Goal: Information Seeking & Learning: Learn about a topic

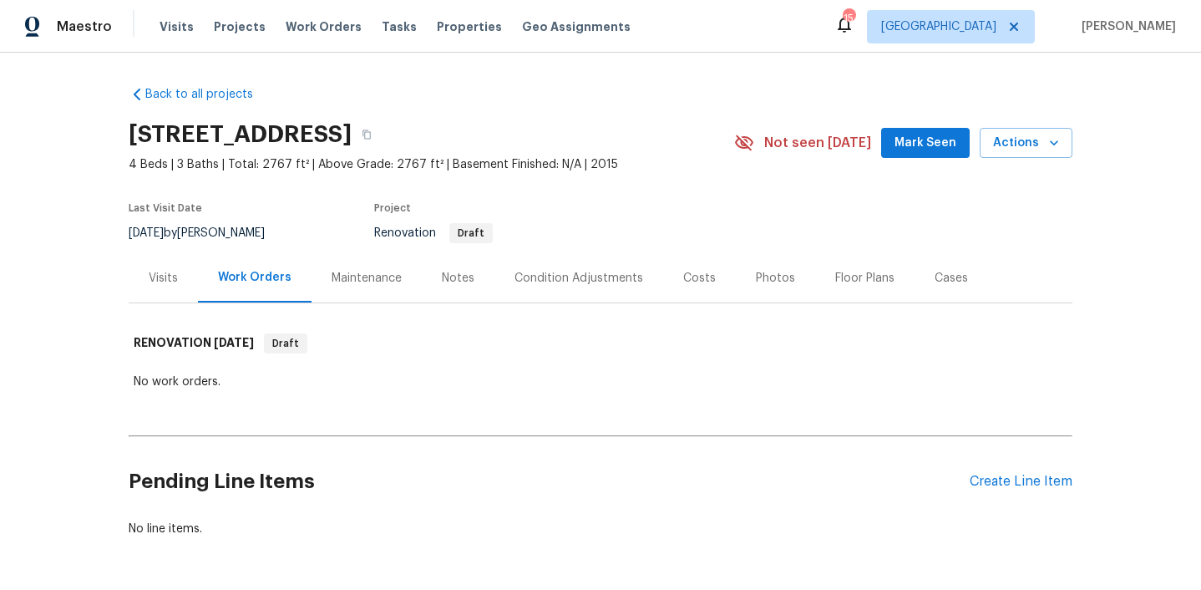
click at [178, 266] on div "Visits" at bounding box center [163, 277] width 69 height 49
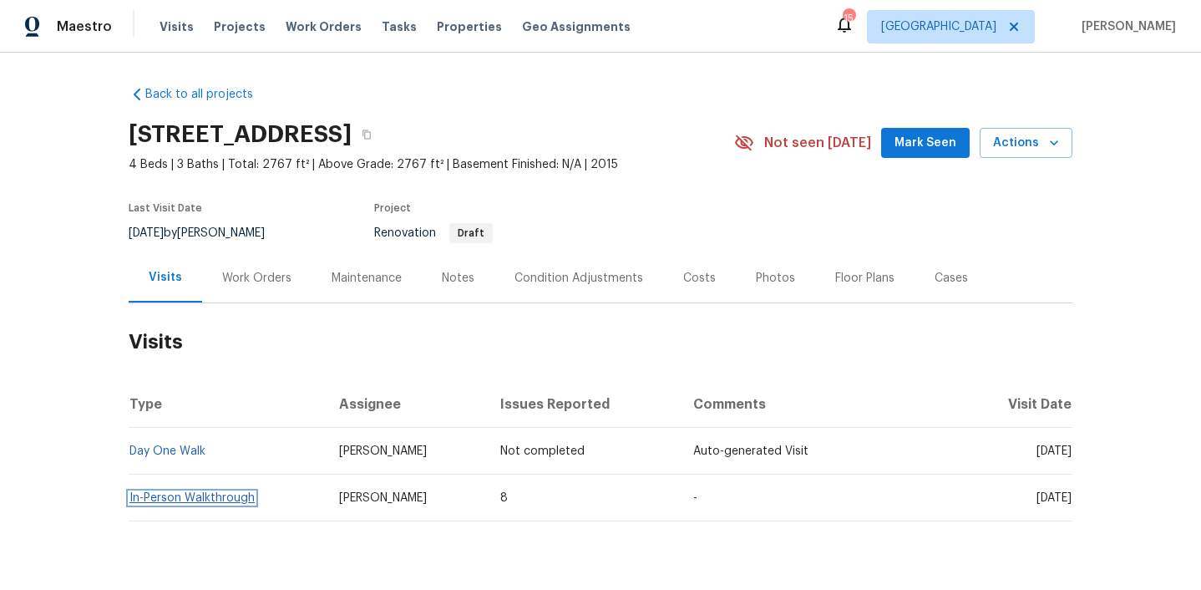
click at [226, 494] on link "In-Person Walkthrough" at bounding box center [191, 498] width 125 height 12
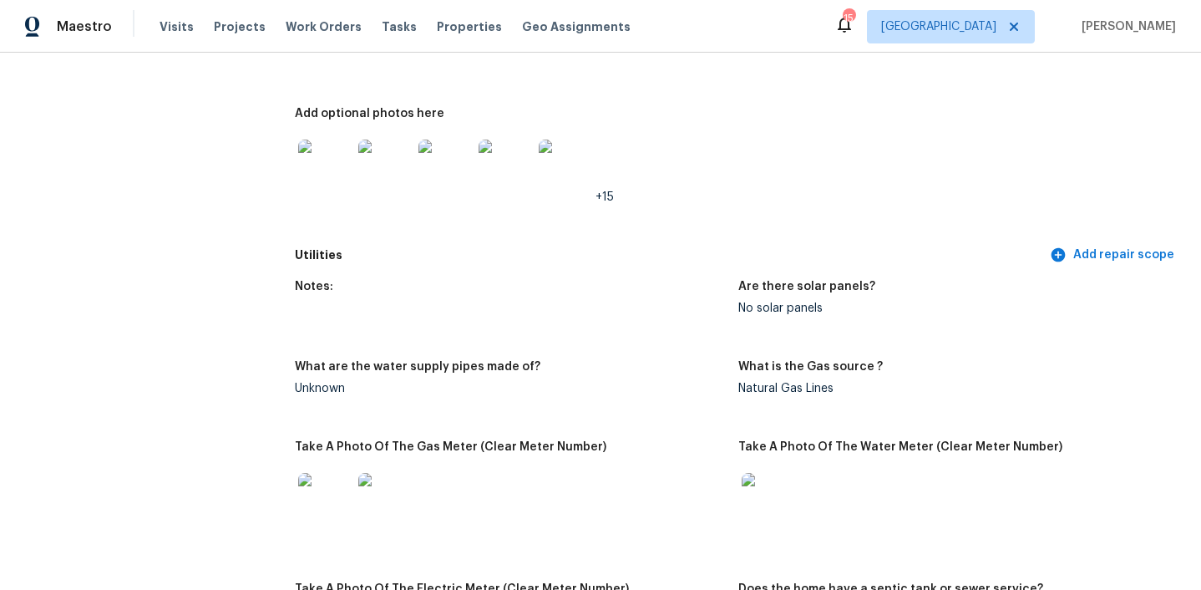
scroll to position [981, 0]
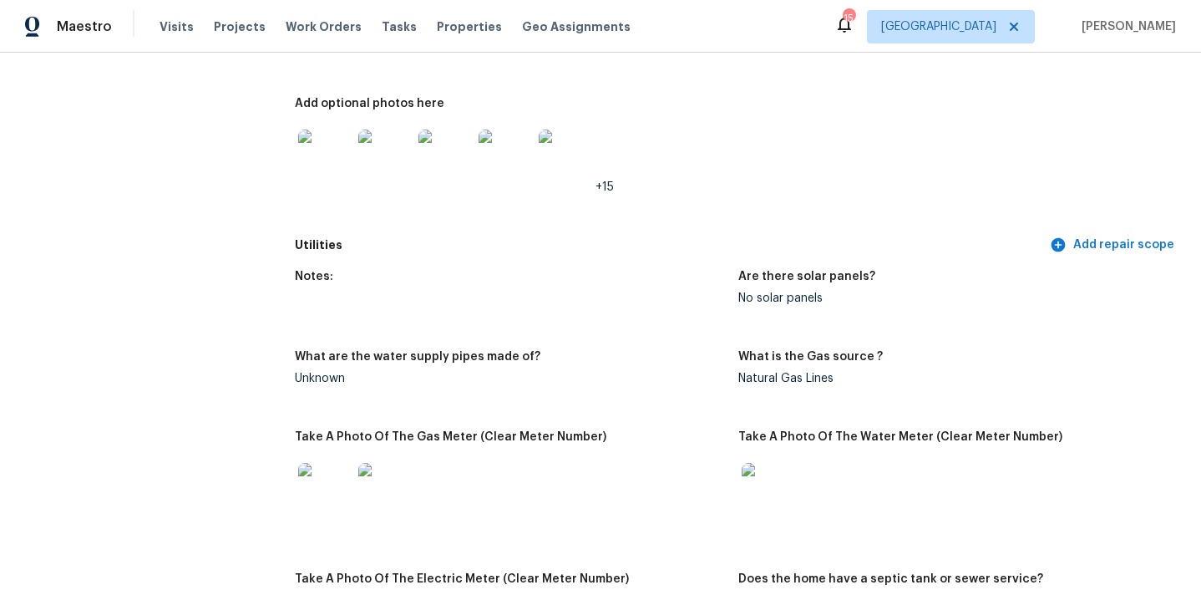
click at [301, 496] on img at bounding box center [324, 489] width 53 height 53
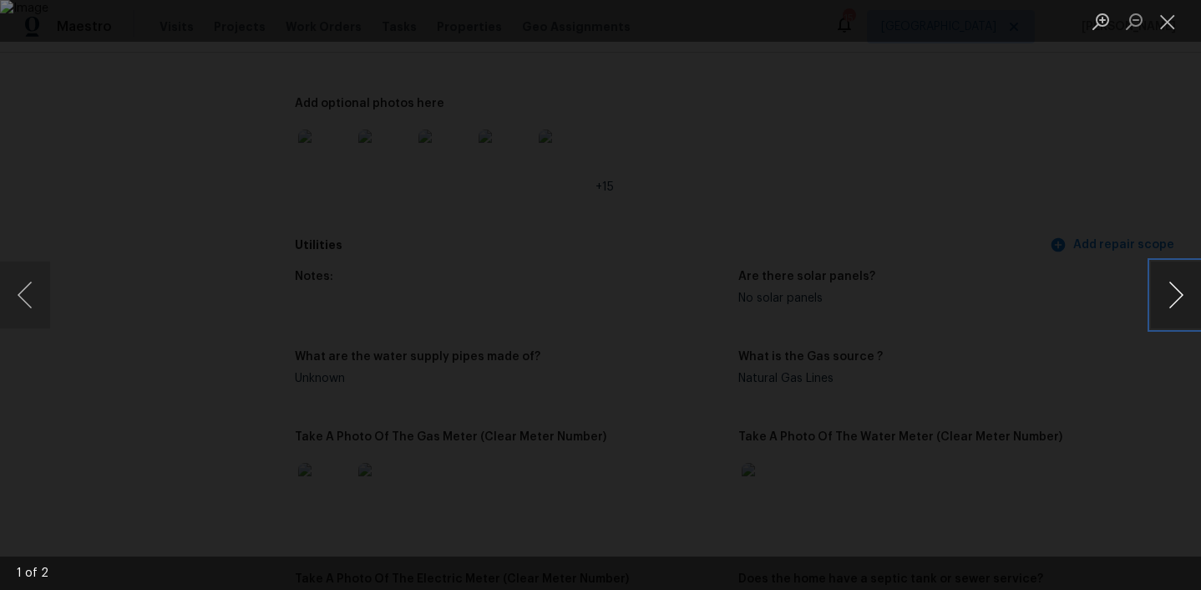
click at [1179, 296] on button "Next image" at bounding box center [1176, 294] width 50 height 67
click at [1168, 18] on button "Close lightbox" at bounding box center [1167, 21] width 33 height 29
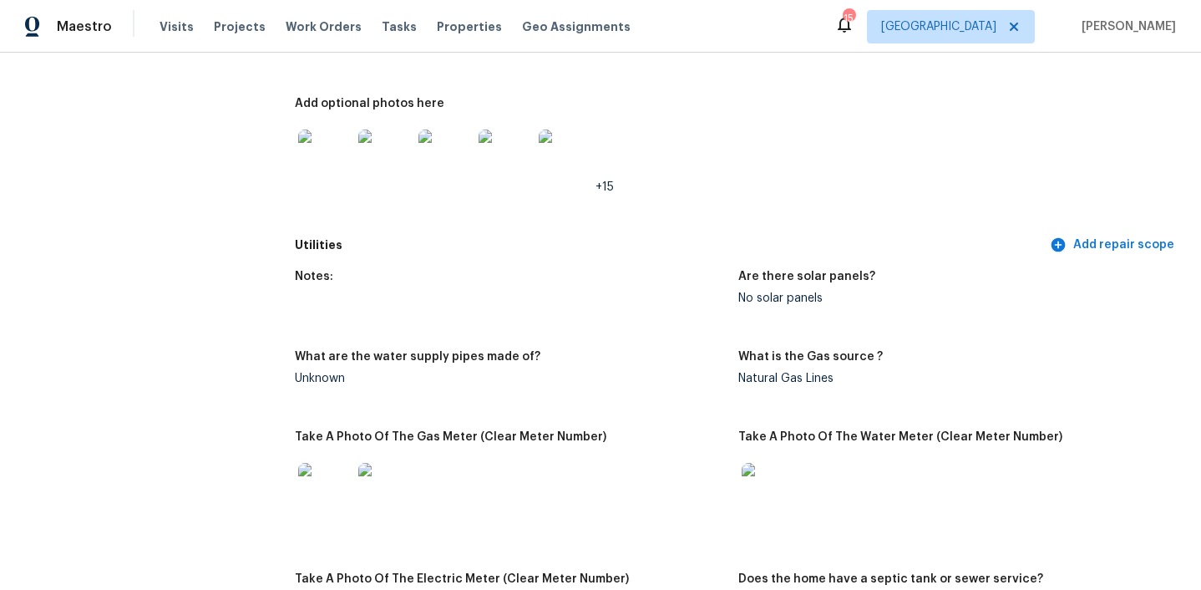
click at [372, 147] on img at bounding box center [384, 155] width 53 height 53
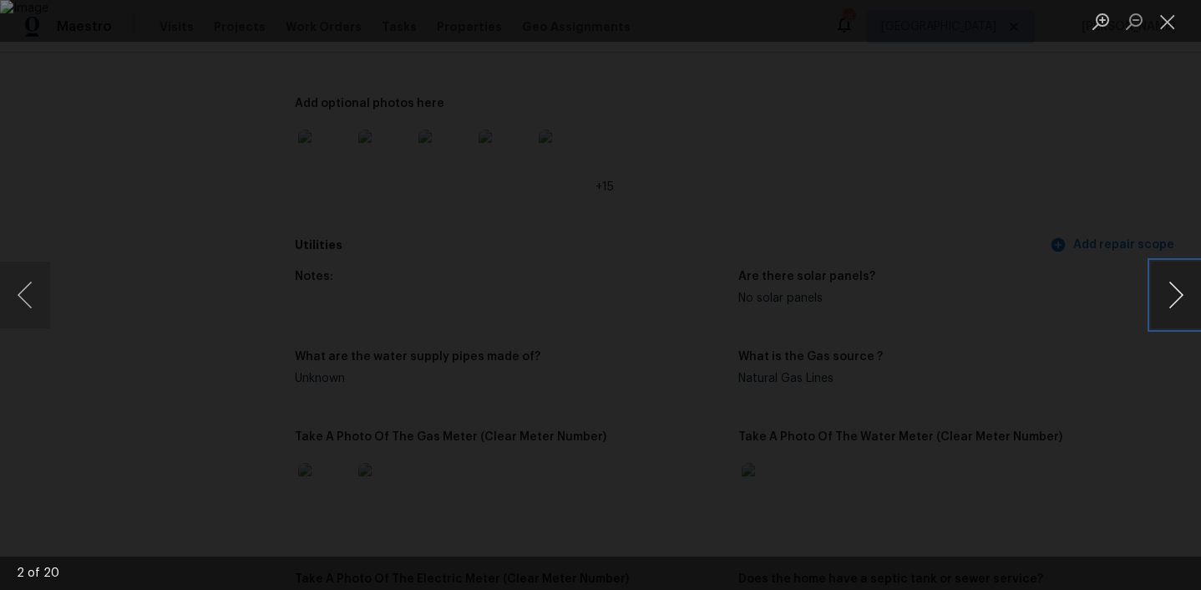
click at [1179, 293] on button "Next image" at bounding box center [1176, 294] width 50 height 67
click at [1180, 21] on button "Close lightbox" at bounding box center [1167, 21] width 33 height 29
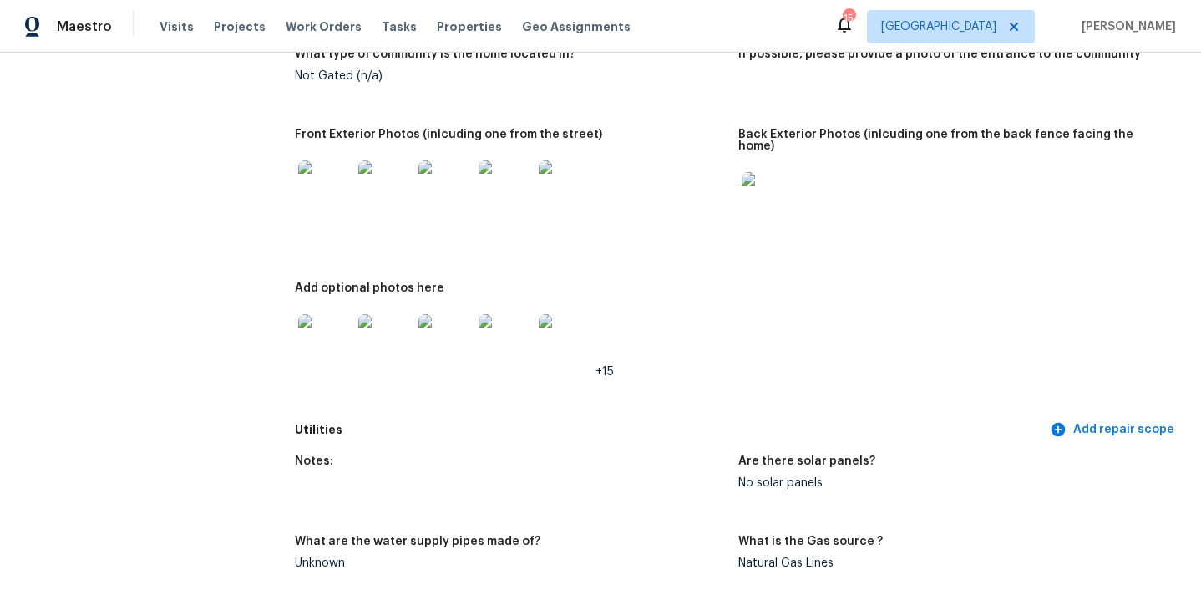
scroll to position [734, 0]
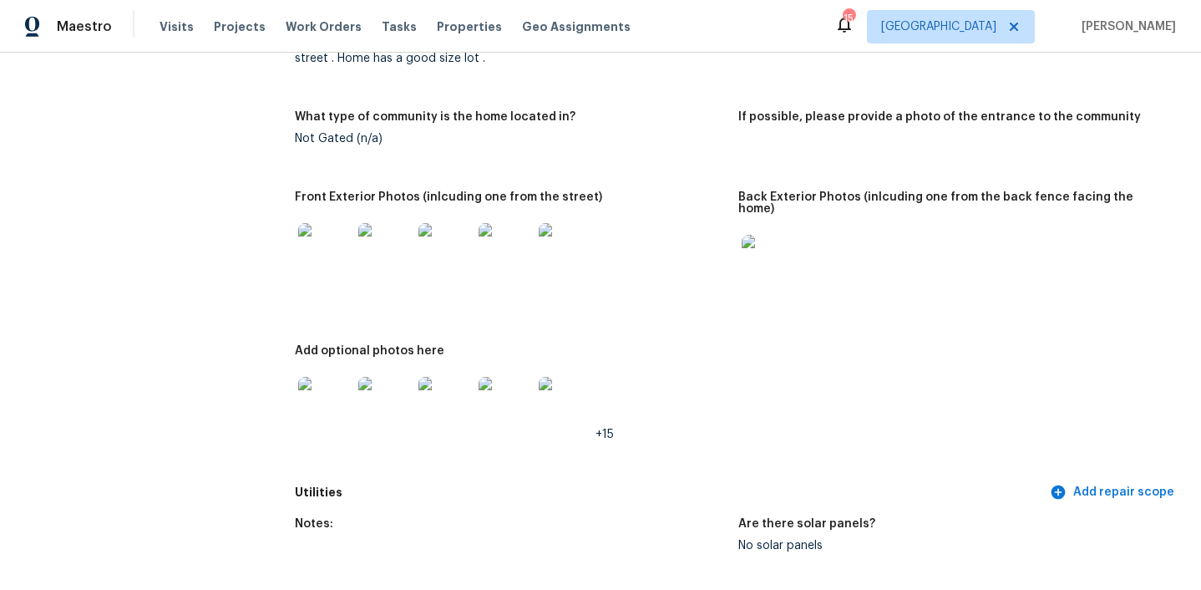
click at [337, 245] on img at bounding box center [324, 249] width 53 height 53
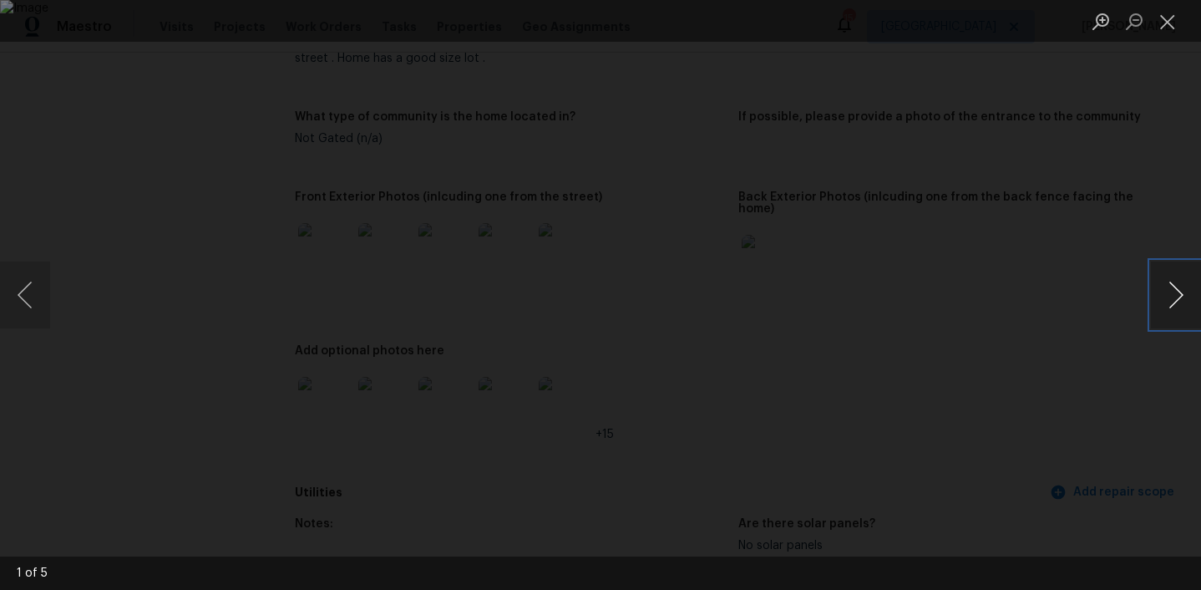
click at [1174, 294] on button "Next image" at bounding box center [1176, 294] width 50 height 67
click at [25, 271] on button "Previous image" at bounding box center [25, 294] width 50 height 67
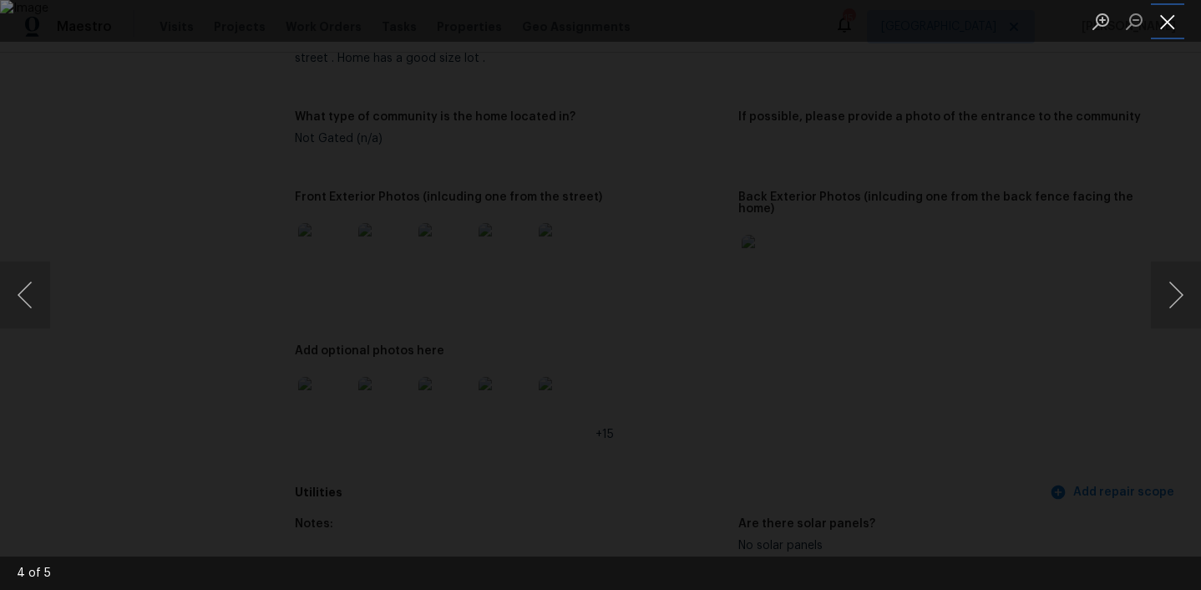
click at [1172, 16] on button "Close lightbox" at bounding box center [1167, 21] width 33 height 29
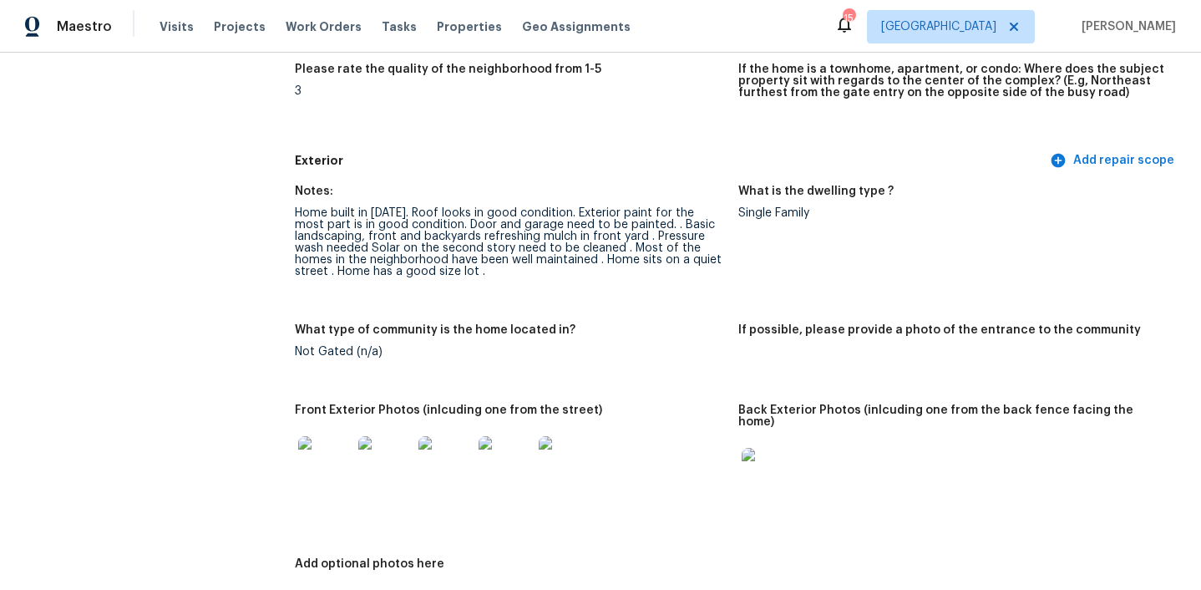
scroll to position [0, 0]
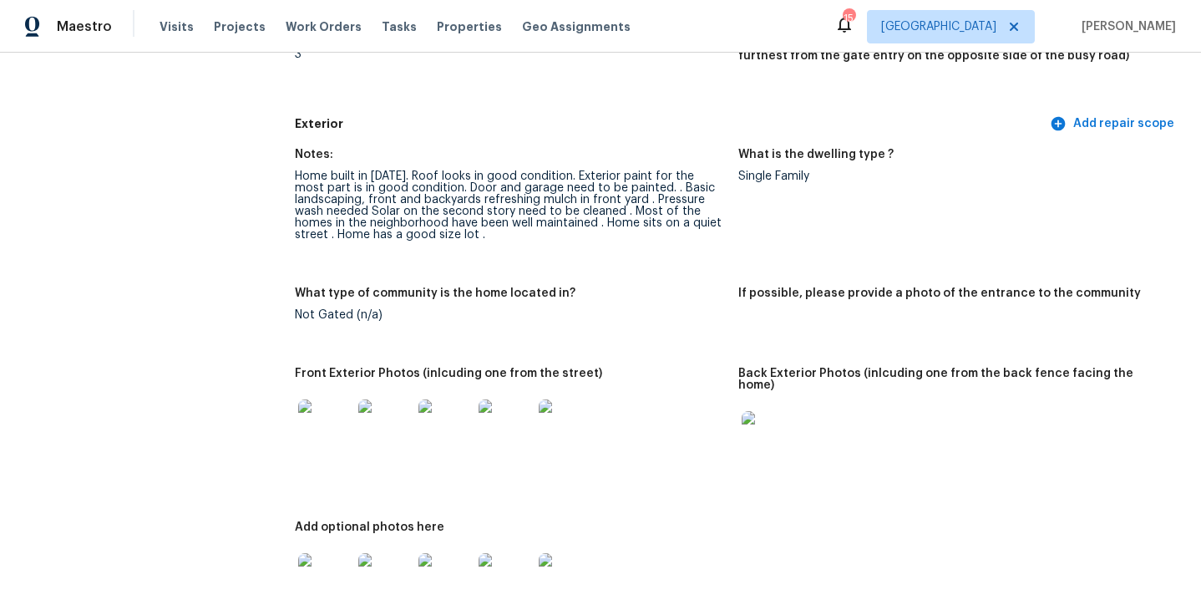
scroll to position [746, 0]
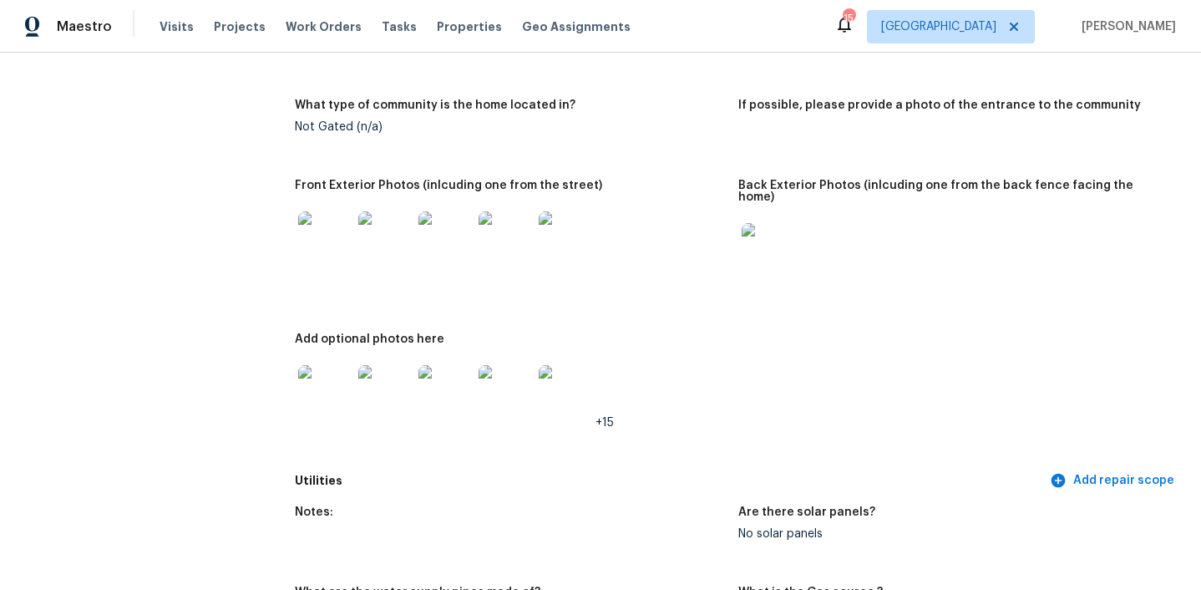
click at [387, 235] on img at bounding box center [384, 237] width 53 height 53
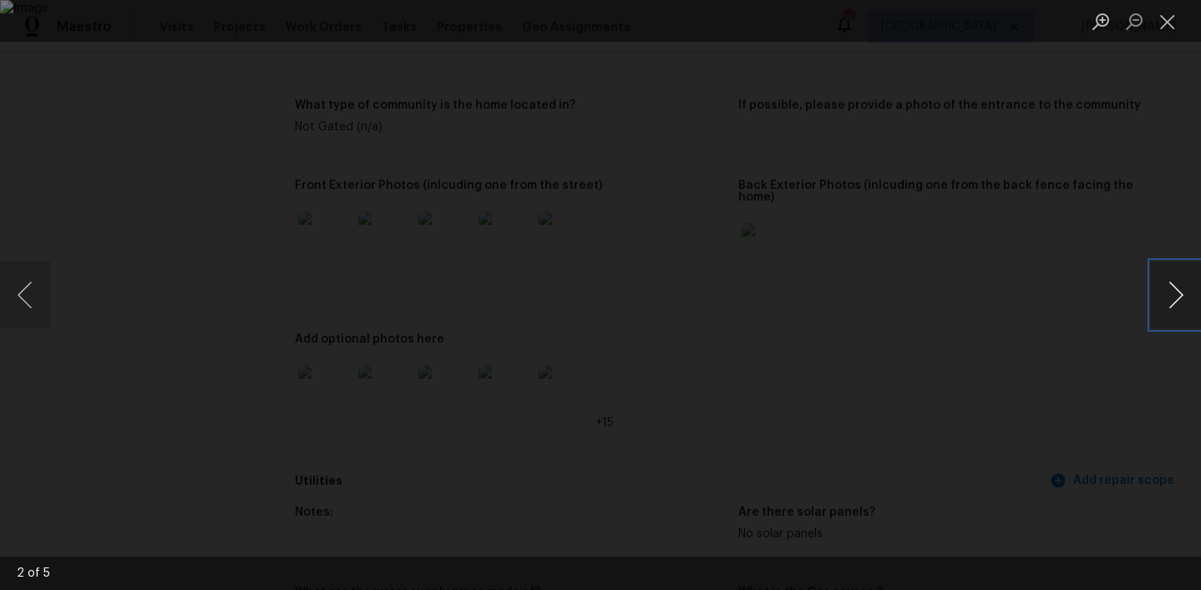
click at [1176, 295] on button "Next image" at bounding box center [1176, 294] width 50 height 67
click at [1176, 294] on button "Next image" at bounding box center [1176, 294] width 50 height 67
click at [1176, 295] on button "Next image" at bounding box center [1176, 294] width 50 height 67
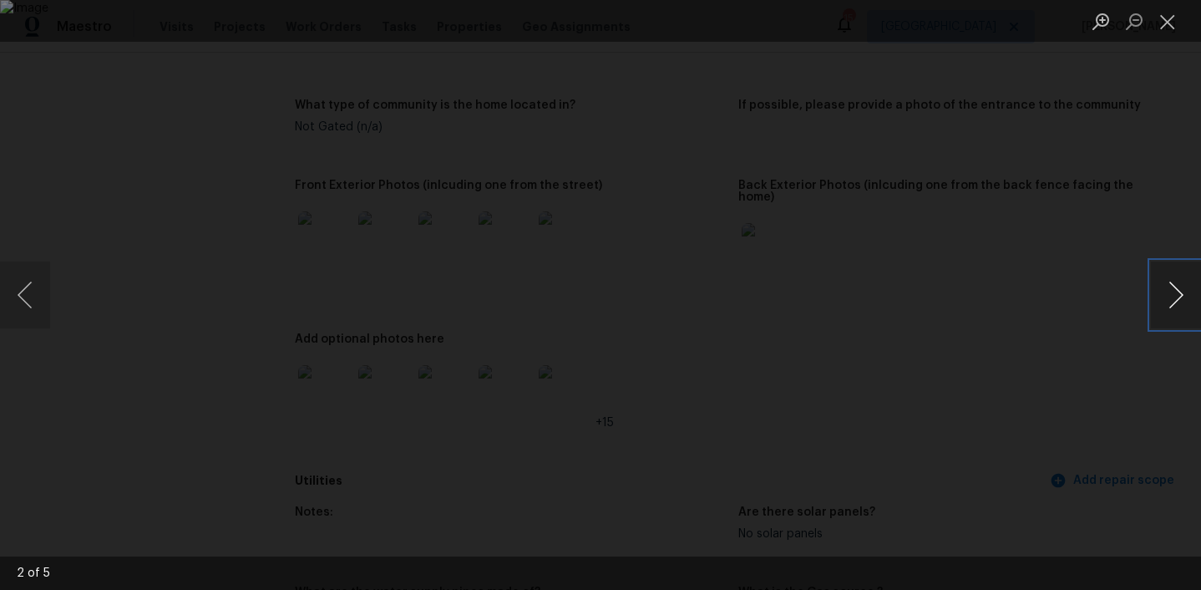
click at [1176, 295] on button "Next image" at bounding box center [1176, 294] width 50 height 67
click at [1174, 22] on button "Close lightbox" at bounding box center [1167, 21] width 33 height 29
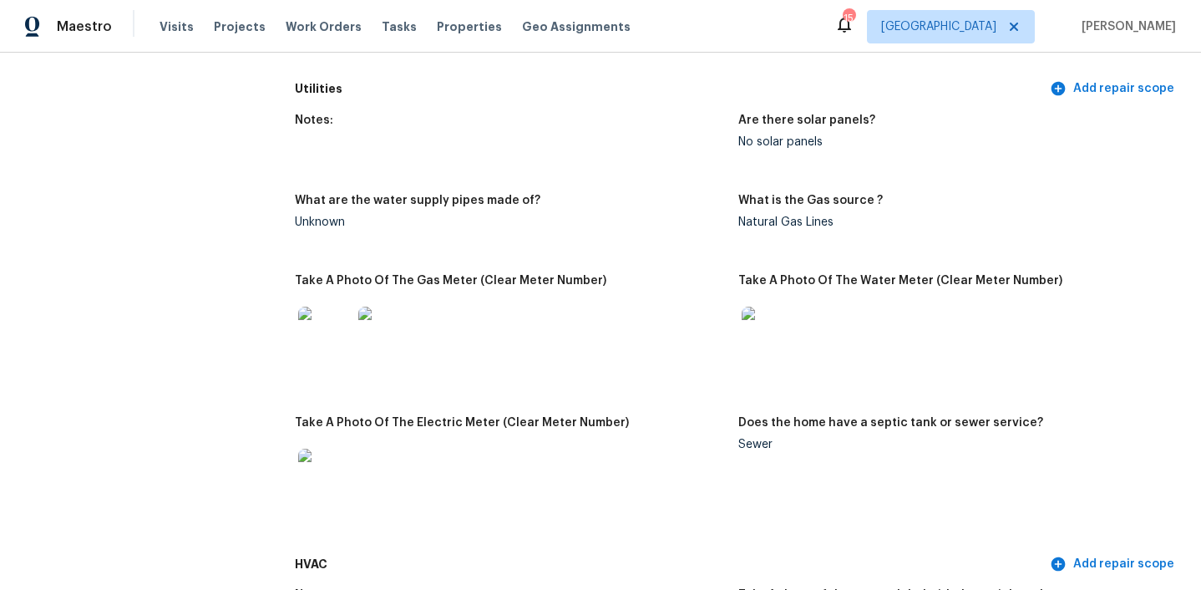
scroll to position [1211, 0]
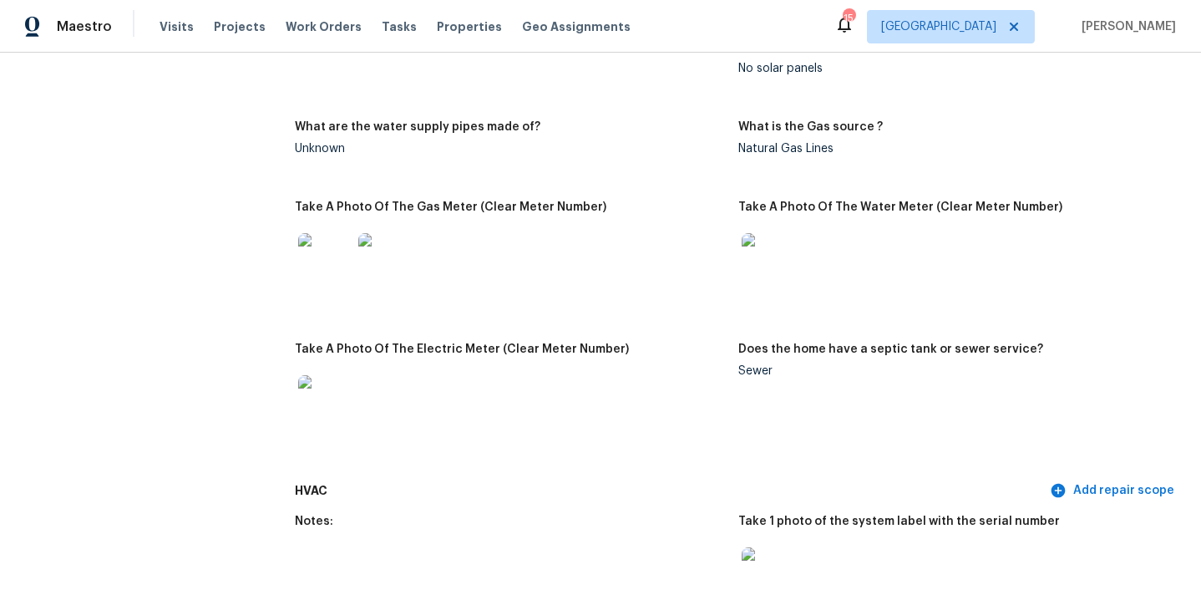
click at [326, 381] on img at bounding box center [324, 401] width 53 height 53
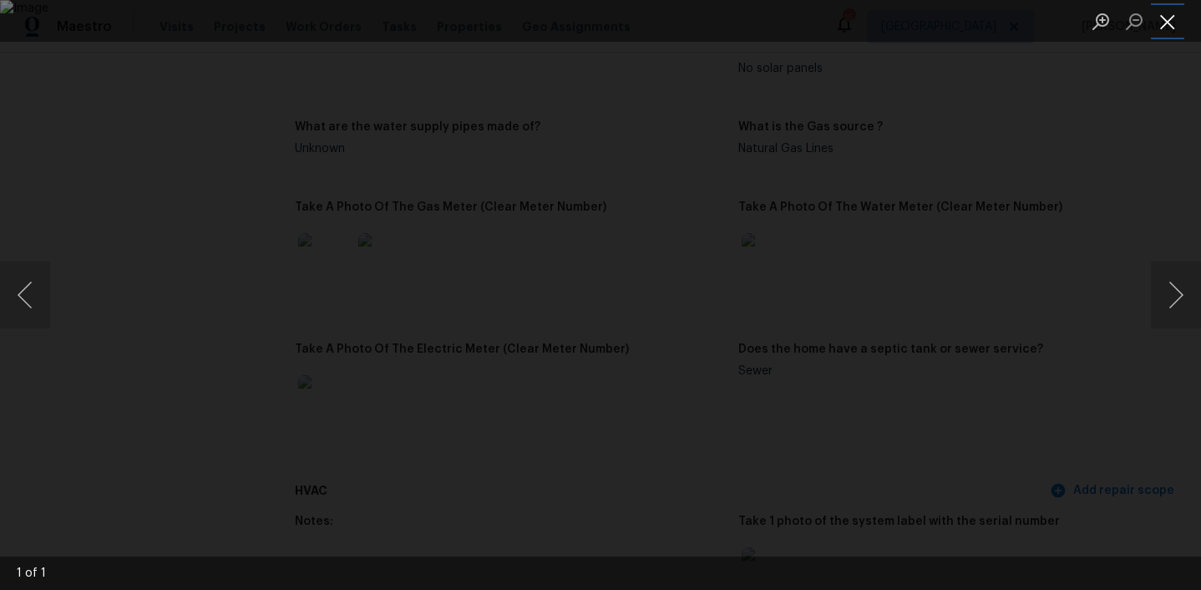
click at [1174, 17] on button "Close lightbox" at bounding box center [1167, 21] width 33 height 29
